Goal: Communication & Community: Share content

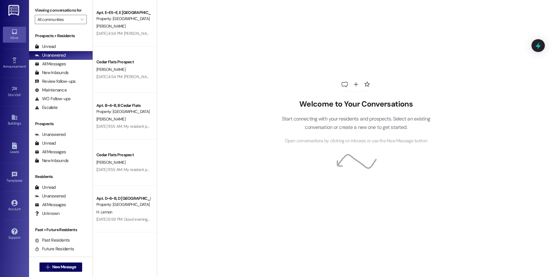
click at [168, 116] on div "Welcome to Your Conversations Start connecting with your residents and prospect…" at bounding box center [356, 138] width 398 height 277
click at [53, 269] on span "New Message" at bounding box center [64, 267] width 24 height 6
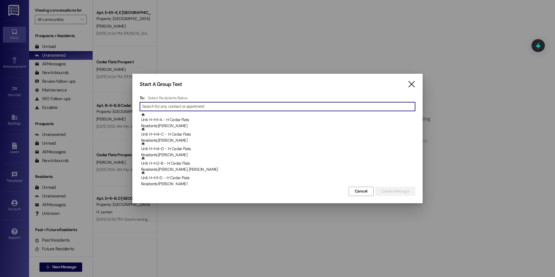
click at [413, 81] on icon "" at bounding box center [412, 84] width 8 height 6
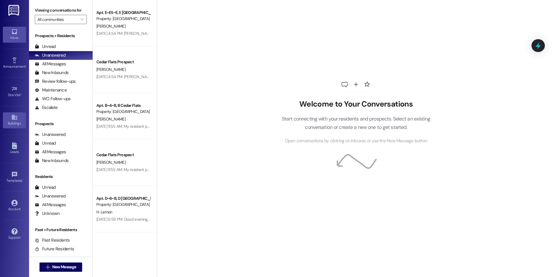
drag, startPoint x: 11, startPoint y: 118, endPoint x: 15, endPoint y: 116, distance: 5.2
click at [11, 118] on icon at bounding box center [14, 117] width 6 height 6
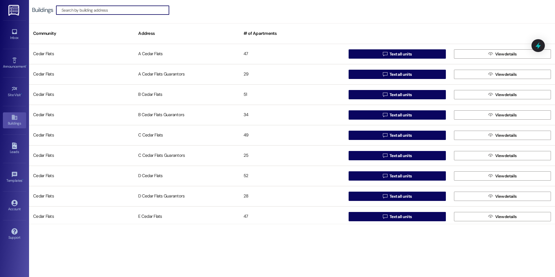
click at [285, 226] on div "Buildings  Community Address # of Apartments [GEOGRAPHIC_DATA] A [GEOGRAPHIC_D…" at bounding box center [292, 138] width 526 height 277
click at [290, 226] on div "Buildings  Community Address # of Apartments [GEOGRAPHIC_DATA] A [GEOGRAPHIC_D…" at bounding box center [292, 138] width 526 height 277
click at [295, 230] on div "Buildings  Community Address # of Apartments [GEOGRAPHIC_DATA] A [GEOGRAPHIC_D…" at bounding box center [292, 138] width 526 height 277
click at [314, 247] on div "Buildings  Community Address # of Apartments [GEOGRAPHIC_DATA] A [GEOGRAPHIC_D…" at bounding box center [292, 138] width 526 height 277
click at [330, 249] on div "Buildings  Community Address # of Apartments [GEOGRAPHIC_DATA] A [GEOGRAPHIC_D…" at bounding box center [292, 138] width 526 height 277
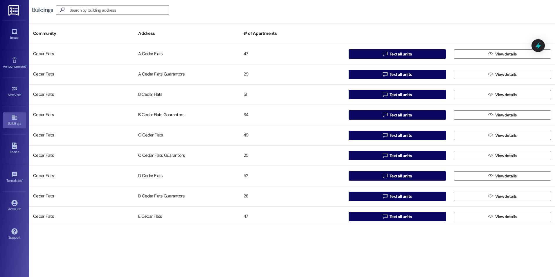
drag, startPoint x: 341, startPoint y: 258, endPoint x: 354, endPoint y: 270, distance: 17.7
click at [343, 261] on div "Buildings  Community Address # of Apartments [GEOGRAPHIC_DATA] A [GEOGRAPHIC_D…" at bounding box center [292, 138] width 526 height 277
click at [348, 266] on div "Buildings  Community Address # of Apartments [GEOGRAPHIC_DATA] A [GEOGRAPHIC_D…" at bounding box center [292, 138] width 526 height 277
drag, startPoint x: 315, startPoint y: 232, endPoint x: 318, endPoint y: 237, distance: 6.4
click at [316, 233] on div "Buildings  Community Address # of Apartments [GEOGRAPHIC_DATA] A [GEOGRAPHIC_D…" at bounding box center [292, 138] width 526 height 277
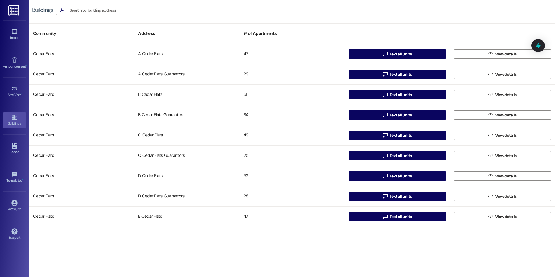
click at [316, 234] on div "Buildings  Community Address # of Apartments [GEOGRAPHIC_DATA] A [GEOGRAPHIC_D…" at bounding box center [292, 138] width 526 height 277
click at [316, 235] on div "Buildings  Community Address # of Apartments [GEOGRAPHIC_DATA] A [GEOGRAPHIC_D…" at bounding box center [292, 138] width 526 height 277
click at [255, 244] on div "Buildings  Community Address # of Apartments [GEOGRAPHIC_DATA] A [GEOGRAPHIC_D…" at bounding box center [292, 138] width 526 height 277
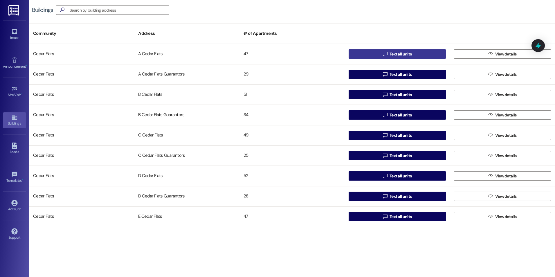
click at [391, 54] on span "Text all units" at bounding box center [401, 54] width 22 height 6
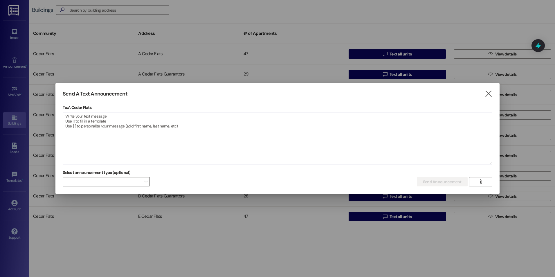
click at [119, 124] on textarea at bounding box center [277, 138] width 429 height 53
paste textarea "Good afternoon, Residents!!! If you have the [DATE]-[DATE] parking sticker curr…"
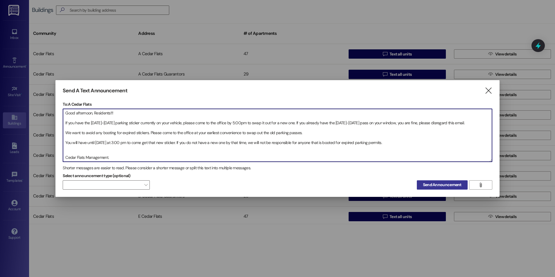
type textarea "Good afternoon, Residents!!! If you have the [DATE]-[DATE] parking sticker curr…"
click at [431, 185] on span "Send Announcement" at bounding box center [442, 185] width 39 height 6
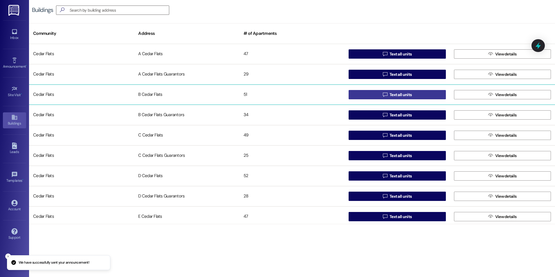
click at [401, 91] on span " Text all units" at bounding box center [397, 94] width 31 height 9
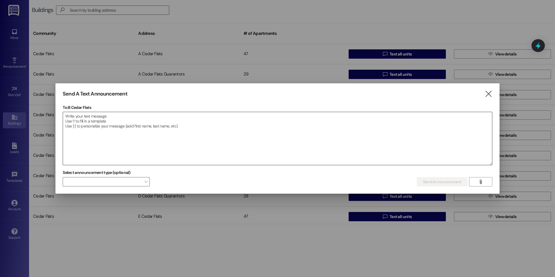
click at [227, 139] on textarea at bounding box center [277, 138] width 429 height 53
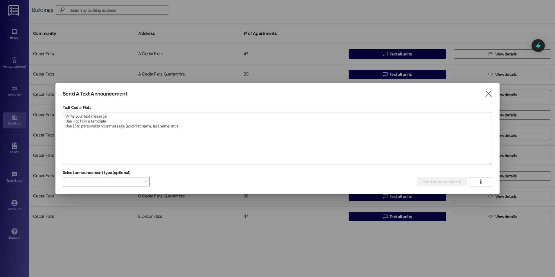
paste textarea "Good afternoon, Residents!!! If you have the [DATE]-[DATE] parking sticker curr…"
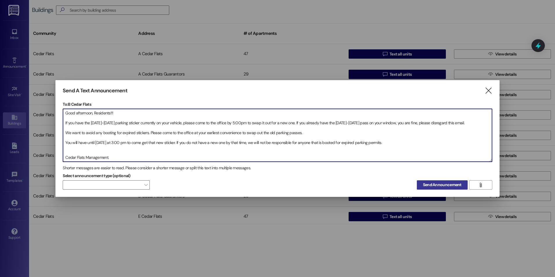
type textarea "Good afternoon, Residents!!! If you have the [DATE]-[DATE] parking sticker curr…"
click at [438, 185] on span "Send Announcement" at bounding box center [442, 185] width 39 height 6
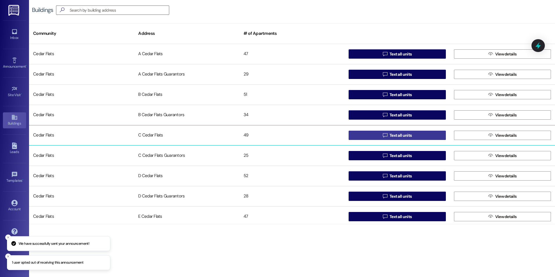
click at [422, 134] on button " Text all units" at bounding box center [397, 135] width 97 height 9
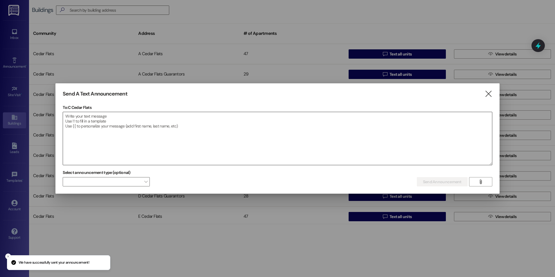
click at [169, 131] on textarea at bounding box center [277, 138] width 429 height 53
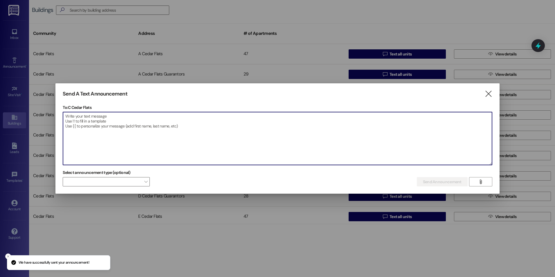
paste textarea "Good afternoon, Residents!!! If you have the [DATE]-[DATE] parking sticker curr…"
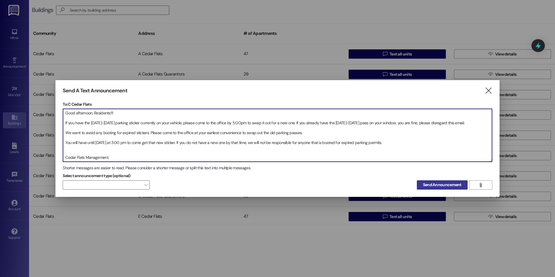
type textarea "Good afternoon, Residents!!! If you have the [DATE]-[DATE] parking sticker curr…"
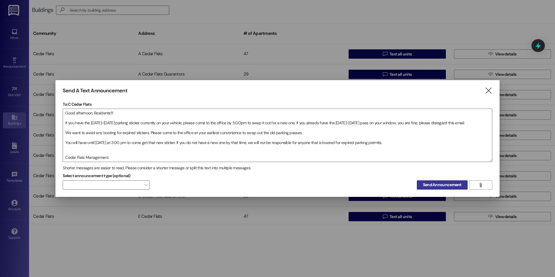
click at [429, 186] on span "Send Announcement" at bounding box center [442, 185] width 39 height 6
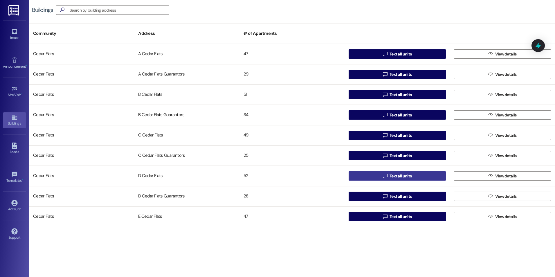
click at [390, 178] on span "Text all units" at bounding box center [401, 176] width 22 height 6
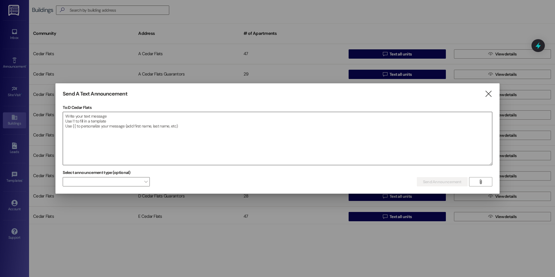
click at [209, 148] on textarea at bounding box center [277, 138] width 429 height 53
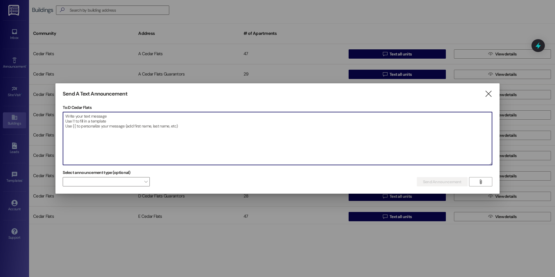
paste textarea "Good afternoon, Residents!!! If you have the [DATE]-[DATE] parking sticker curr…"
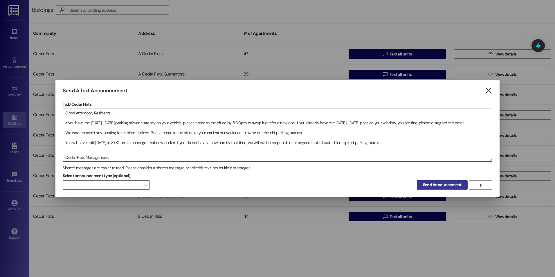
type textarea "Good afternoon, Residents!!! If you have the [DATE]-[DATE] parking sticker curr…"
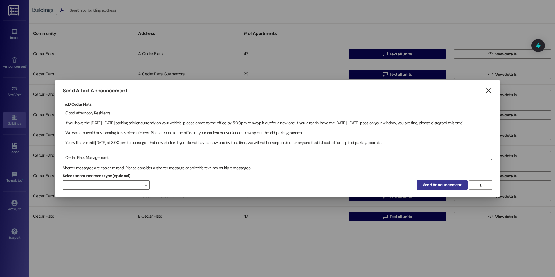
click at [444, 182] on span "Send Announcement" at bounding box center [442, 185] width 39 height 6
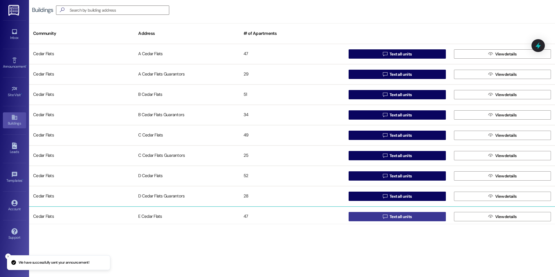
click at [390, 216] on span "Text all units" at bounding box center [401, 217] width 22 height 6
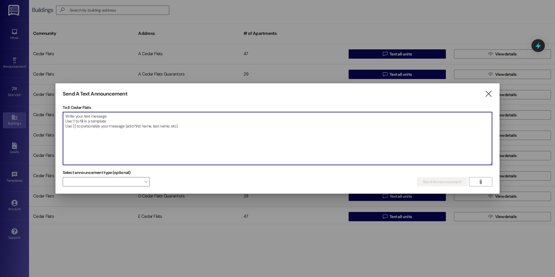
click at [170, 134] on textarea at bounding box center [277, 138] width 429 height 53
paste textarea "Good afternoon, Residents!!! If you have the [DATE]-[DATE] parking sticker curr…"
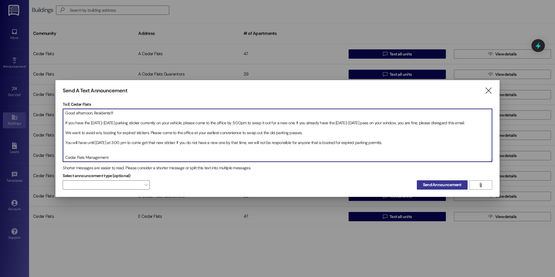
type textarea "Good afternoon, Residents!!! If you have the [DATE]-[DATE] parking sticker curr…"
click at [459, 184] on span "Send Announcement" at bounding box center [442, 185] width 39 height 6
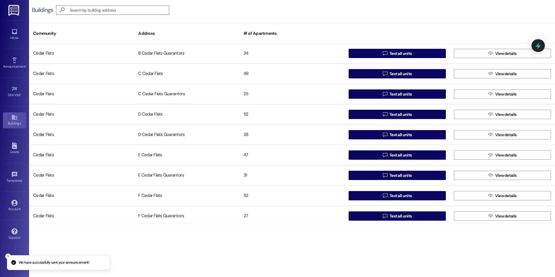
scroll to position [87, 0]
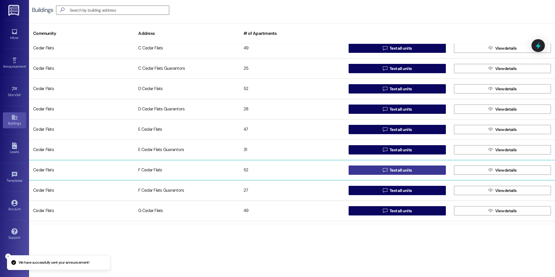
click at [379, 171] on button " Text all units" at bounding box center [397, 169] width 97 height 9
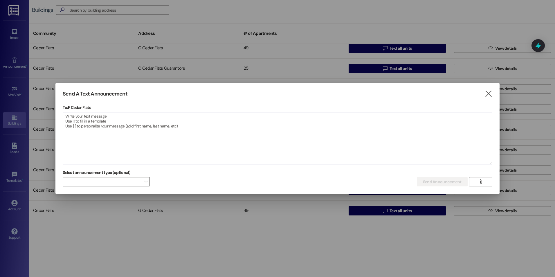
click at [192, 150] on textarea at bounding box center [277, 138] width 429 height 53
paste textarea "Good afternoon, Residents!!! If you have the [DATE]-[DATE] parking sticker curr…"
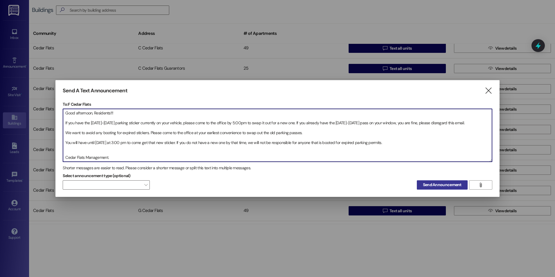
type textarea "Good afternoon, Residents!!! If you have the [DATE]-[DATE] parking sticker curr…"
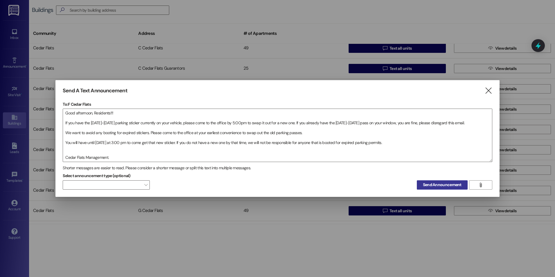
click at [438, 184] on span "Send Announcement" at bounding box center [442, 185] width 39 height 6
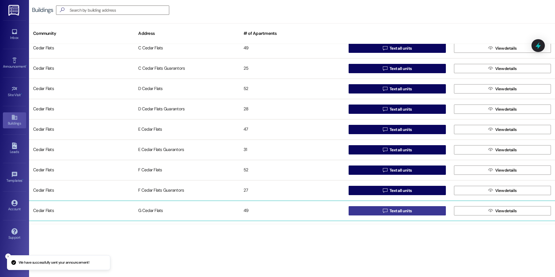
click at [377, 212] on button " Text all units" at bounding box center [397, 210] width 97 height 9
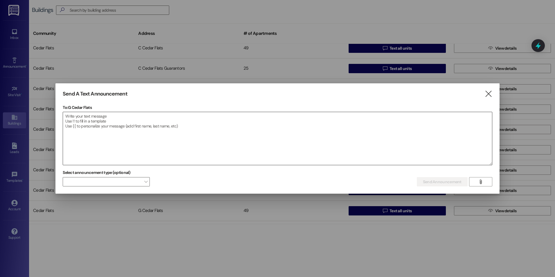
click at [192, 150] on textarea at bounding box center [277, 138] width 429 height 53
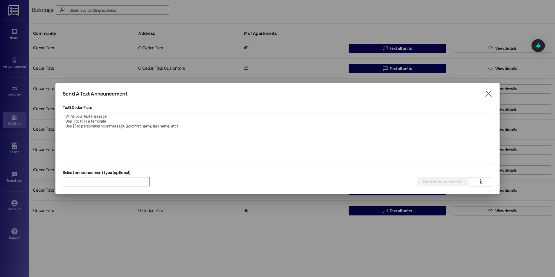
paste textarea "Good afternoon, Residents!!! If you have the [DATE]-[DATE] parking sticker curr…"
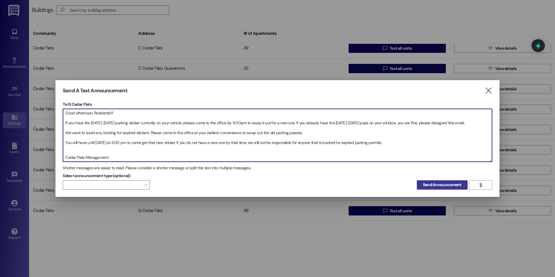
type textarea "Good afternoon, Residents!!! If you have the [DATE]-[DATE] parking sticker curr…"
click at [422, 183] on button "Send Announcement" at bounding box center [442, 184] width 51 height 9
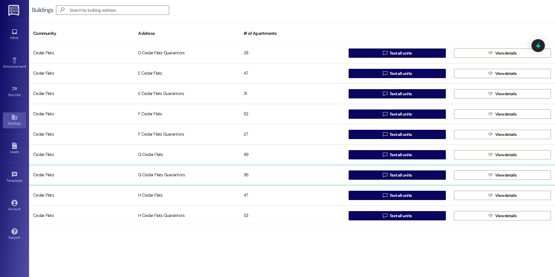
scroll to position [145, 0]
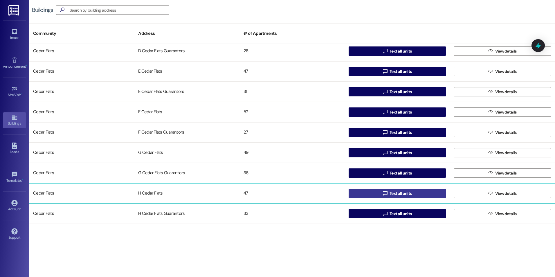
click at [409, 192] on span "Text all units" at bounding box center [401, 193] width 22 height 6
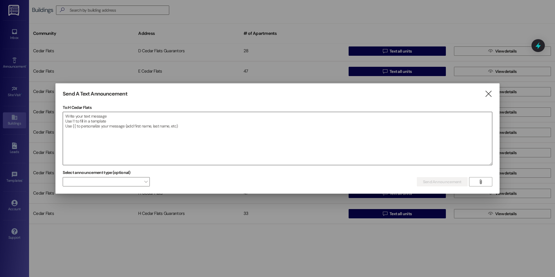
click at [203, 137] on textarea at bounding box center [277, 138] width 429 height 53
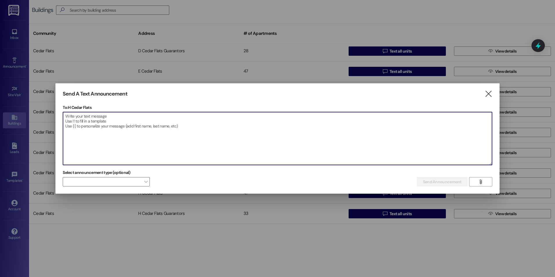
paste textarea "Good afternoon, Residents!!! If you have the [DATE]-[DATE] parking sticker curr…"
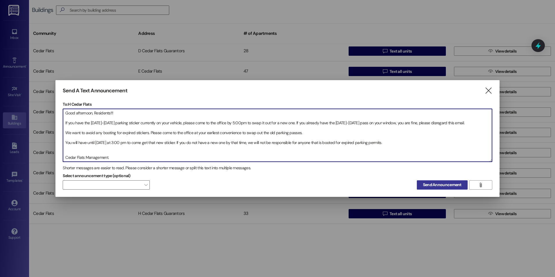
type textarea "Good afternoon, Residents!!! If you have the [DATE]-[DATE] parking sticker curr…"
click at [439, 182] on span "Send Announcement" at bounding box center [442, 185] width 39 height 6
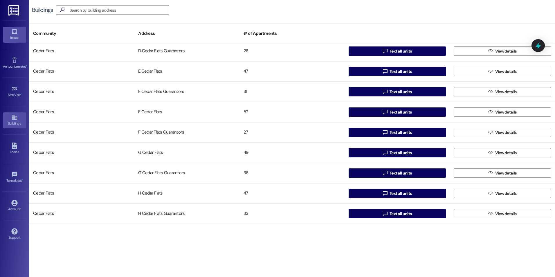
click at [14, 30] on icon at bounding box center [14, 31] width 6 height 6
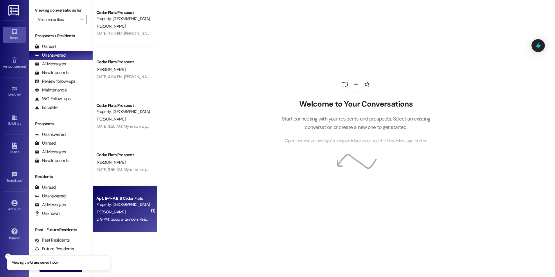
click at [131, 211] on div "[PERSON_NAME]" at bounding box center [123, 211] width 55 height 7
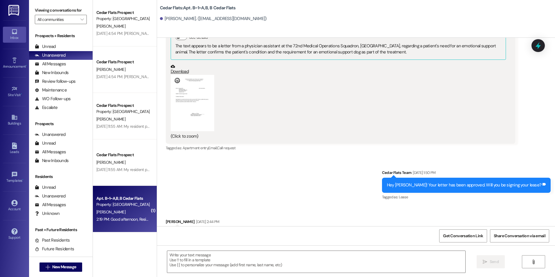
scroll to position [4436, 0]
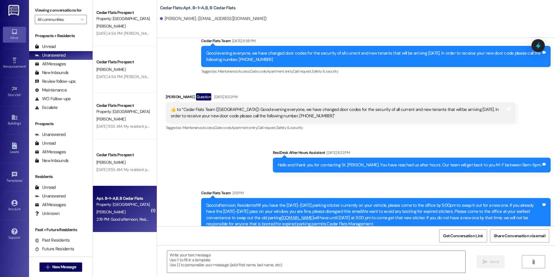
click at [205, 139] on div "Sent via SMS ResiDesk After Hours Assistant [DATE] 8:32 PM Hello and thank you …" at bounding box center [356, 190] width 398 height 108
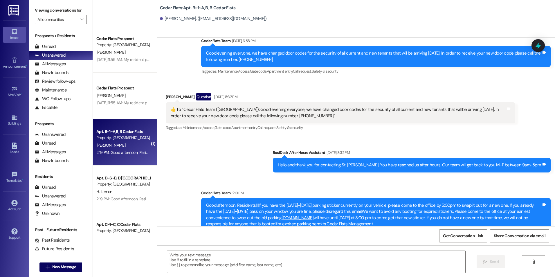
scroll to position [145, 0]
